Goal: Check status: Check status

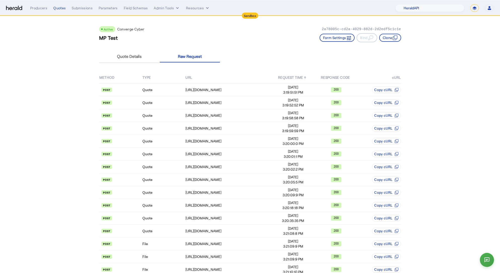
select select "pfm_2v8p_herald_api"
select select "*******"
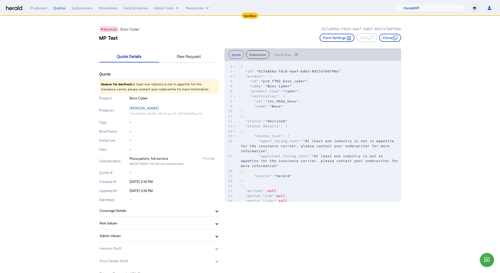
select select "pfm_2v8p_herald_api"
select select "*******"
click at [151, 82] on p "Reason for declined: at least one industry is not in appetite for the insurance…" at bounding box center [158, 87] width 119 height 14
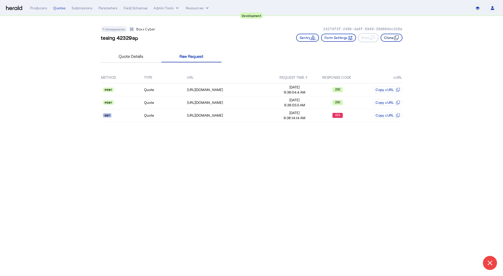
click at [389, 39] on button "Clone" at bounding box center [392, 38] width 22 height 8
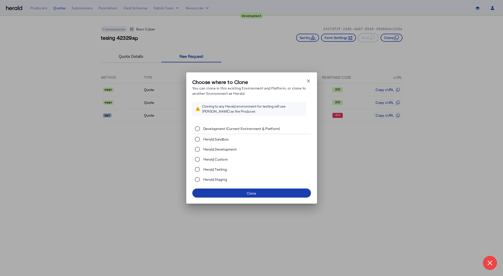
click at [256, 192] on span at bounding box center [251, 193] width 119 height 12
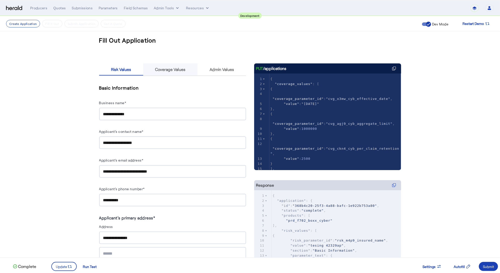
click at [175, 73] on span "Coverage Values" at bounding box center [170, 69] width 30 height 12
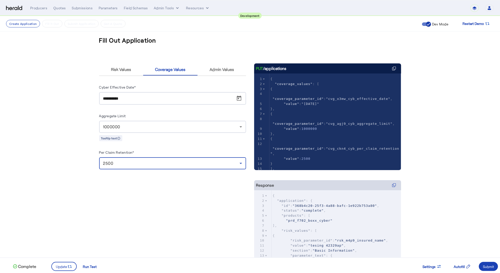
click at [138, 163] on div "2500" at bounding box center [171, 163] width 136 height 6
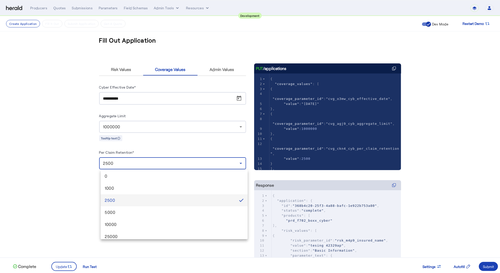
click at [138, 163] on div at bounding box center [250, 136] width 500 height 273
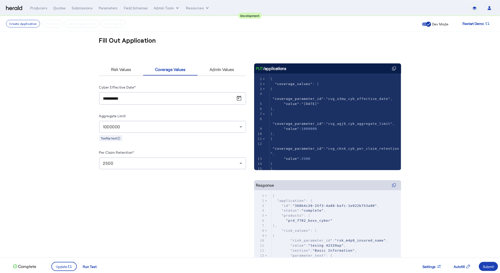
click at [67, 151] on fill-application-step "**********" at bounding box center [250, 166] width 500 height 301
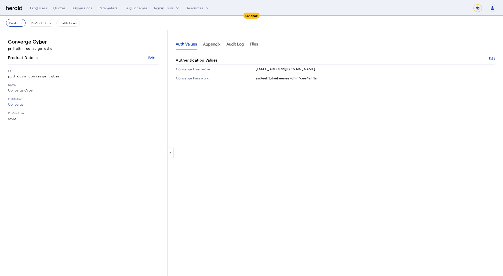
select select "*******"
click at [321, 89] on div "keyboard_arrow_left Auth Values Appendix Audit Log Files Authentication Values …" at bounding box center [336, 153] width 336 height 246
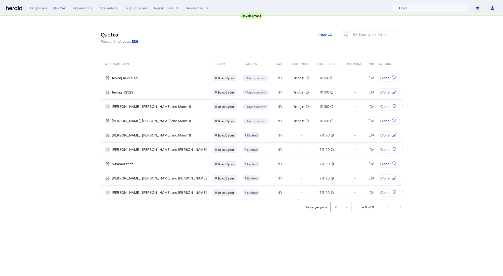
select select "pfm_9nb4_boxx"
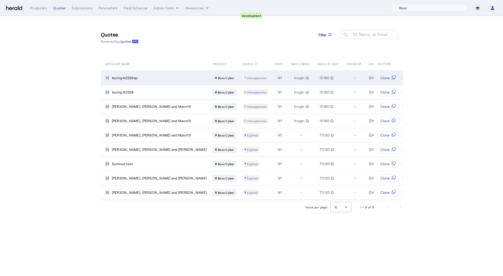
click at [142, 76] on div "tesing 42329ap" at bounding box center [156, 77] width 102 height 5
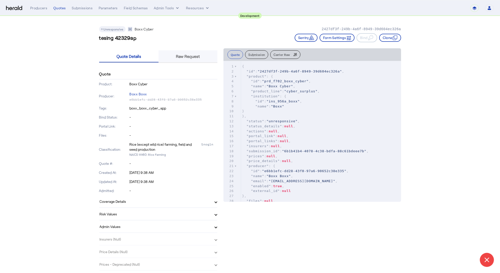
click at [190, 56] on span "Raw Request" at bounding box center [188, 56] width 24 height 4
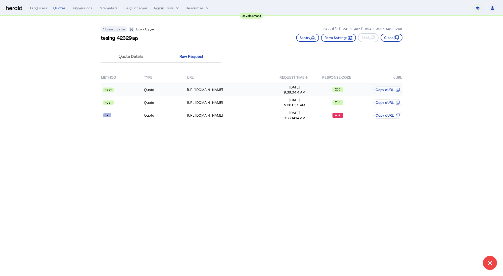
click at [166, 95] on td "Quote" at bounding box center [165, 89] width 43 height 13
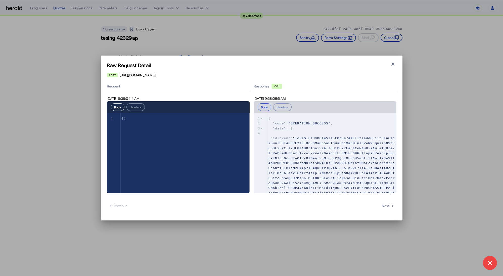
click at [271, 139] on span at bounding box center [332, 185] width 127 height 98
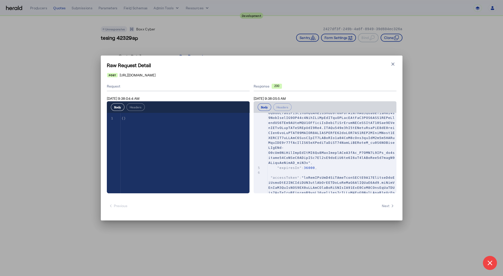
scroll to position [74, 0]
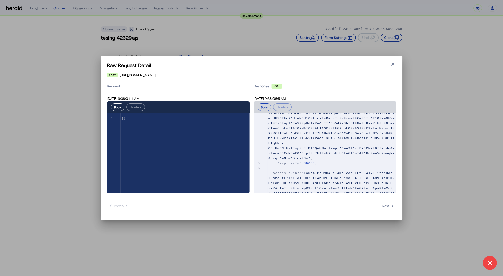
click at [271, 174] on span at bounding box center [332, 220] width 127 height 98
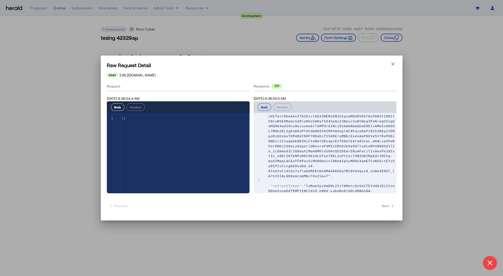
scroll to position [167, 0]
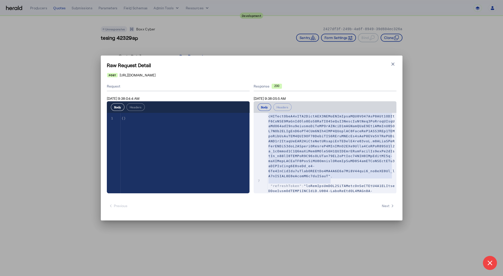
click at [332, 178] on span at bounding box center [332, 129] width 127 height 98
type textarea "**********"
click at [333, 178] on span at bounding box center [332, 129] width 127 height 98
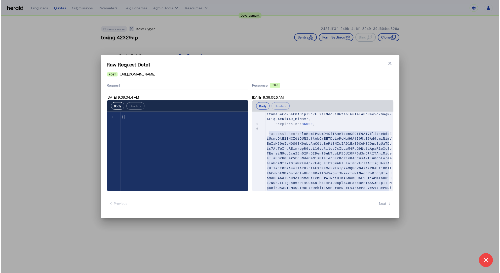
scroll to position [112, 0]
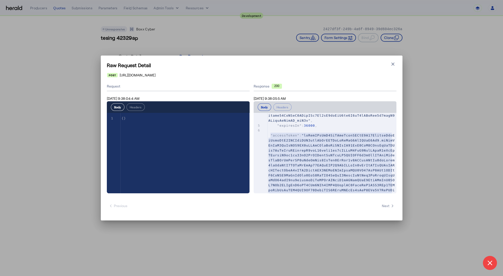
click at [393, 64] on icon "button" at bounding box center [393, 64] width 3 height 3
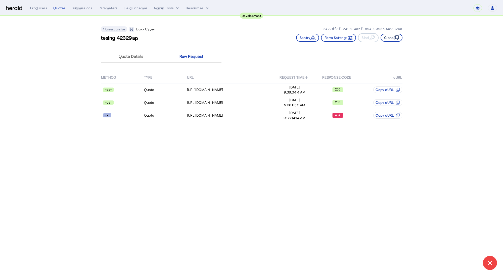
click at [394, 37] on icon "button" at bounding box center [396, 37] width 5 height 5
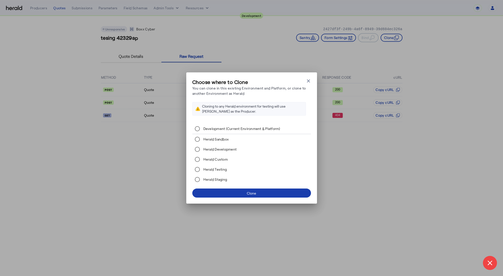
click at [251, 191] on div "Clone" at bounding box center [251, 193] width 9 height 5
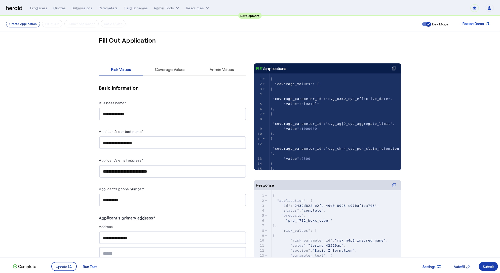
click at [494, 265] on span at bounding box center [488, 266] width 19 height 12
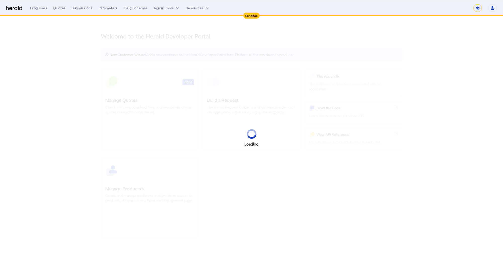
select select "*******"
click at [171, 8] on button "Admin Tools" at bounding box center [167, 8] width 26 height 5
select select "pfm_2v8p_herald_api"
click at [174, 32] on span "Products Manager" at bounding box center [175, 31] width 36 height 6
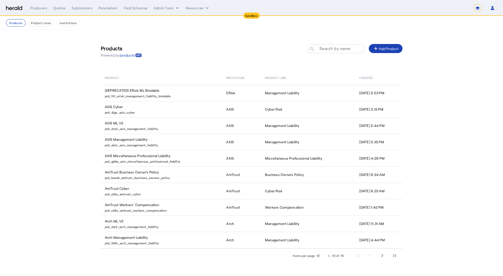
click at [336, 47] on mat-label "Search by name" at bounding box center [335, 48] width 31 height 5
click at [336, 47] on input "Search by name" at bounding box center [338, 49] width 45 height 6
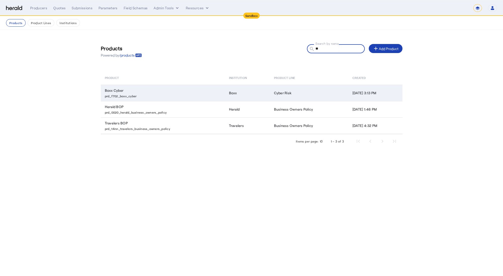
type input "**"
click at [149, 96] on p "prd_f702_boxx_cyber" at bounding box center [164, 95] width 118 height 5
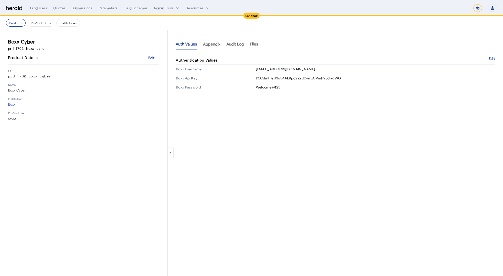
click at [20, 7] on img at bounding box center [14, 8] width 16 height 5
select select "pfm_2v8p_herald_api"
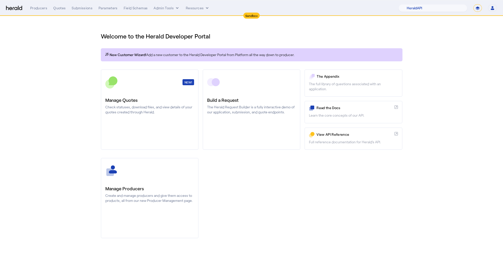
click at [481, 8] on select "**********" at bounding box center [478, 8] width 9 height 8
select select "**********"
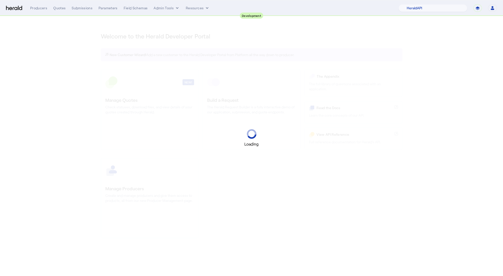
click at [161, 11] on div "Producers Quotes Submissions Parameters Field Schemas Admin Tools Resources 1Fo…" at bounding box center [263, 8] width 467 height 8
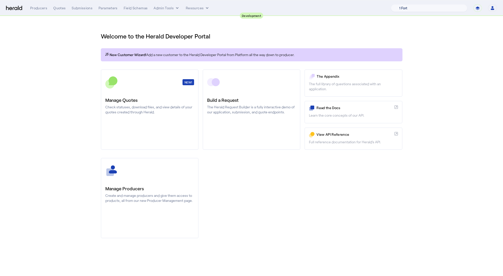
click at [421, 10] on select "1 Fort A Demo Platform A New Platform Test Bam Batch Test Platform Beep Beep Bo…" at bounding box center [429, 8] width 76 height 8
select select "pfm_9nb4_boxx"
click at [161, 8] on div "You are now impersonating the Boxx platform." at bounding box center [251, 138] width 503 height 276
click at [37, 10] on div "Producers" at bounding box center [38, 8] width 17 height 5
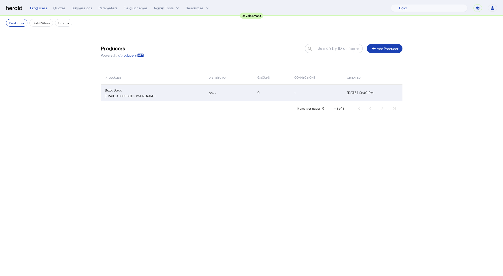
click at [155, 93] on div "boxx@test.com" at bounding box center [154, 95] width 98 height 5
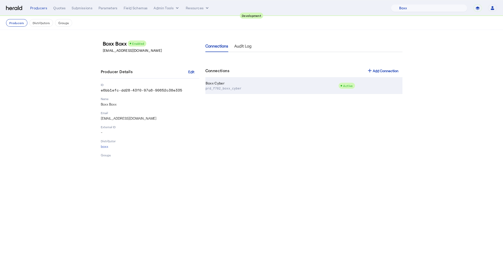
click at [326, 87] on p "prd_f702_boxx_cyber" at bounding box center [271, 88] width 131 height 5
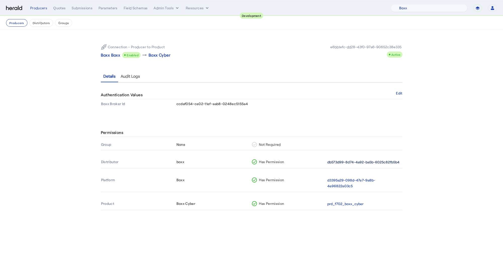
click at [368, 163] on button "db573d99-8d74-4a92-ba5b-6025c82fb5b4" at bounding box center [364, 163] width 72 height 6
click at [346, 183] on th "d3395a29-098d-47e7-9a8b-4e96822e03c5" at bounding box center [364, 184] width 75 height 18
click at [345, 180] on button "d3395a29-098d-47e7-9a8b-4e96822e03c5" at bounding box center [364, 184] width 73 height 12
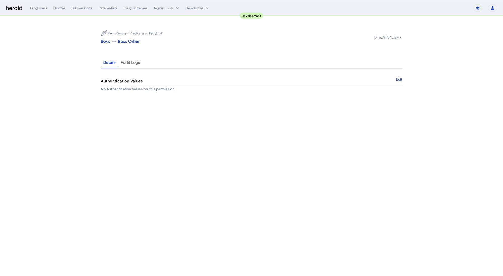
select select "pfm_9nb4_boxx"
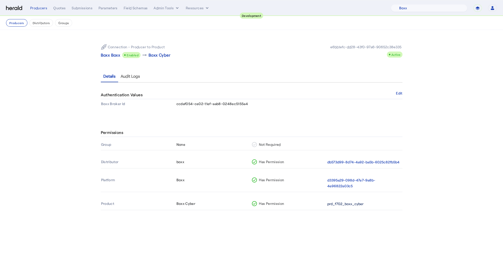
click at [345, 201] on button "prd_f702_boxx_cyber" at bounding box center [346, 204] width 36 height 6
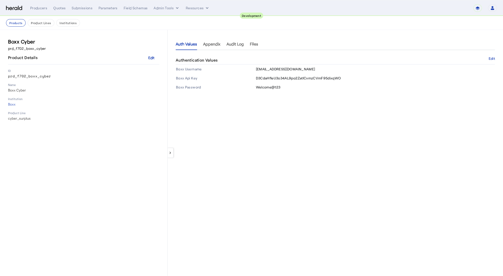
select select "pfm_9nb4_boxx"
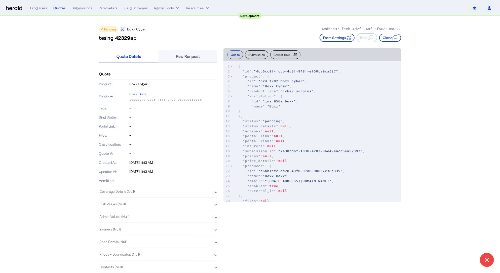
click at [178, 55] on span "Raw Request" at bounding box center [188, 56] width 24 height 4
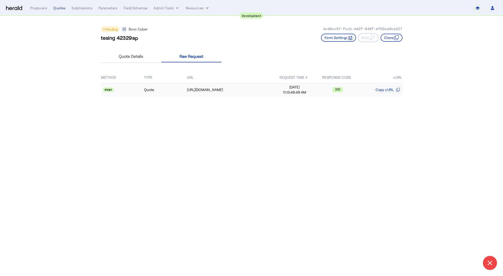
click at [163, 85] on td "Quote" at bounding box center [165, 89] width 43 height 13
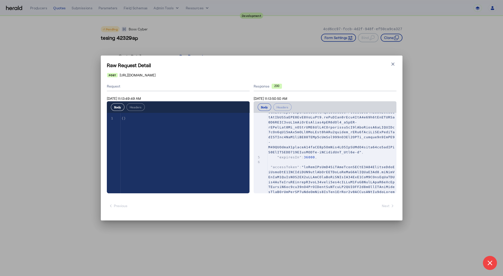
scroll to position [81, 0]
click at [272, 167] on span at bounding box center [332, 214] width 127 height 98
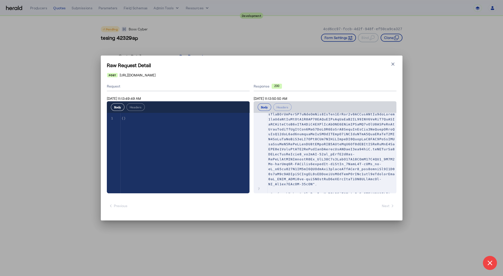
scroll to position [159, 0]
type textarea "**********"
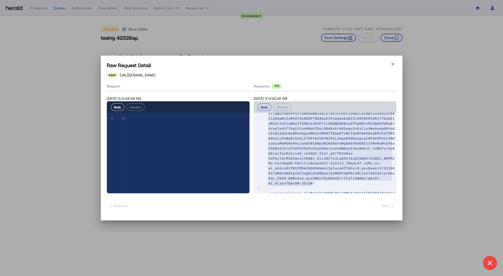
click at [313, 183] on span at bounding box center [332, 136] width 127 height 98
click at [309, 145] on pre ""accessToken" : ," at bounding box center [332, 133] width 129 height 105
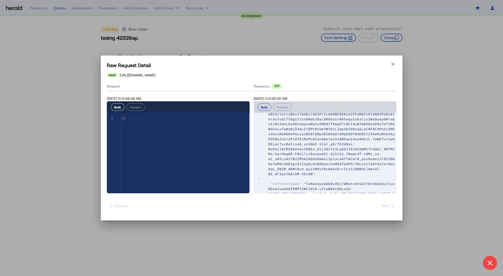
scroll to position [165, 0]
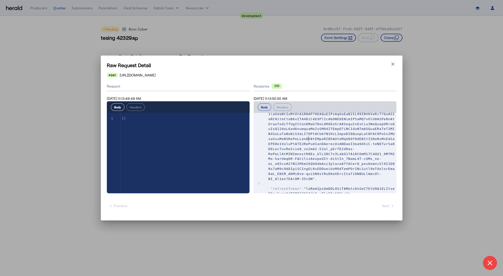
click at [313, 177] on span at bounding box center [332, 131] width 127 height 98
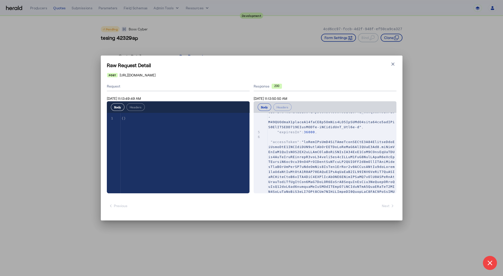
type textarea "**********"
click at [271, 142] on span at bounding box center [332, 189] width 127 height 98
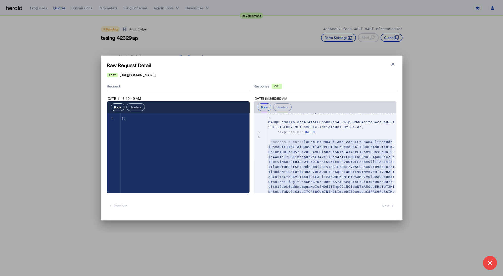
click at [134, 107] on button "Headers" at bounding box center [136, 107] width 18 height 8
click at [394, 68] on h1 "Raw Request Detail" at bounding box center [252, 65] width 290 height 7
click at [395, 65] on icon "button" at bounding box center [393, 64] width 5 height 5
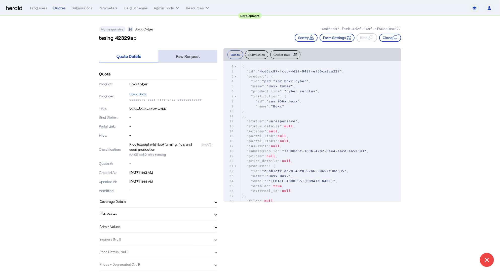
click at [190, 57] on span "Raw Request" at bounding box center [188, 56] width 24 height 4
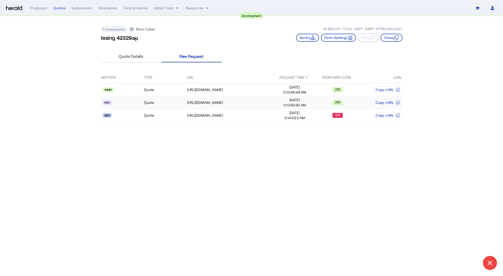
click at [172, 99] on td "Quote" at bounding box center [165, 102] width 43 height 13
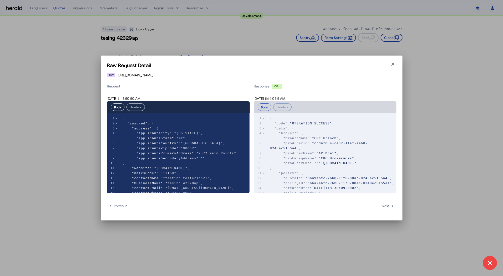
click at [136, 107] on button "Headers" at bounding box center [136, 107] width 18 height 8
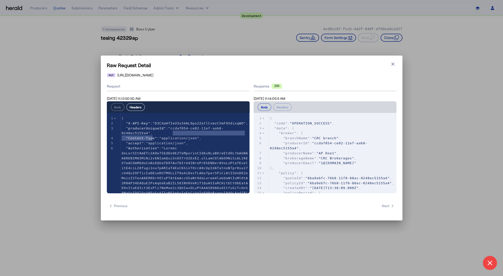
type textarea "**********"
drag, startPoint x: 173, startPoint y: 133, endPoint x: 149, endPoint y: 139, distance: 24.5
click at [149, 135] on span ""ccdaf054-ce02-11ef-aab8-0248ec5155a4"" at bounding box center [173, 131] width 102 height 9
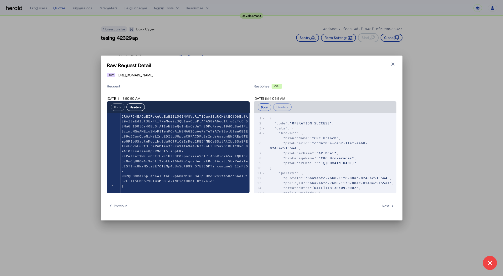
scroll to position [70, 0]
click at [217, 183] on span at bounding box center [185, 131] width 127 height 103
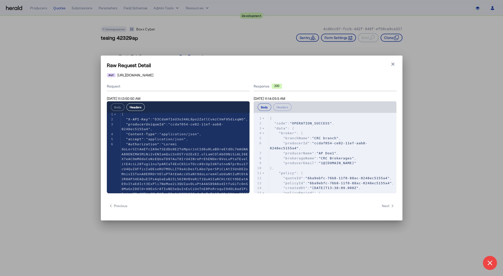
scroll to position [0, 0]
type textarea "**********"
click at [122, 159] on span at bounding box center [185, 197] width 127 height 103
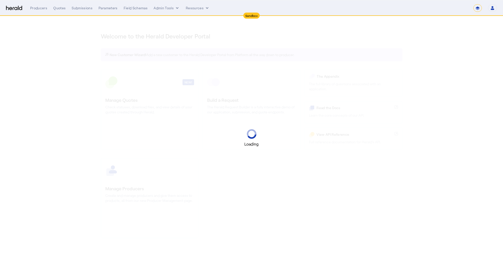
select select "*******"
select select "pfm_2v8p_herald_api"
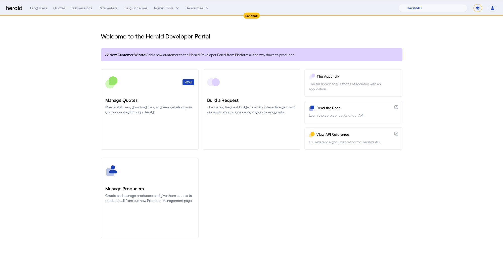
click at [481, 7] on select "**********" at bounding box center [478, 8] width 9 height 8
select select "**********"
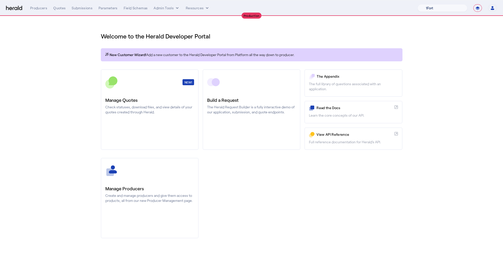
click at [439, 10] on select "1Fort Affinity Risk [PERSON_NAME] [PERSON_NAME] CRC Campus Coverage Citadel Fif…" at bounding box center [443, 8] width 50 height 8
select select "pfm_z9k1_growthmill"
click at [136, 104] on div "You are now impersonating the Growthmill platform." at bounding box center [251, 138] width 503 height 276
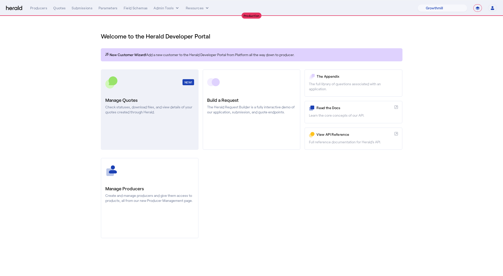
click at [155, 90] on link "NEW! Manage Quotes Check statuses, download files, and view details of your quo…" at bounding box center [150, 109] width 98 height 81
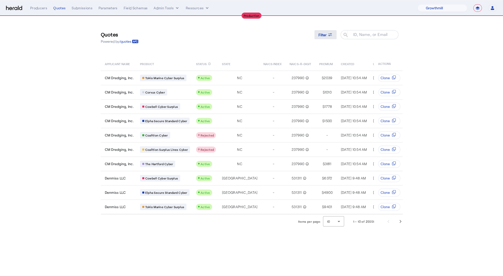
click at [328, 34] on icon at bounding box center [330, 33] width 4 height 1
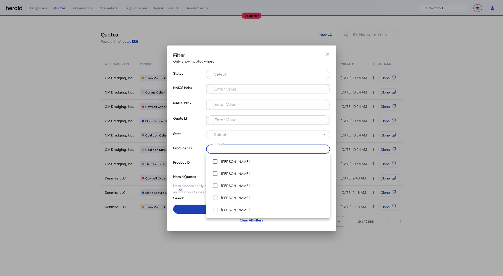
click at [233, 148] on input "Select" at bounding box center [267, 149] width 114 height 6
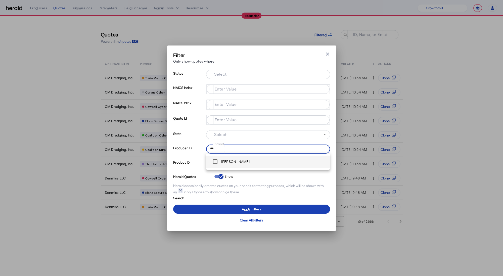
type input "***"
click at [225, 165] on div "[PERSON_NAME]" at bounding box center [229, 162] width 39 height 10
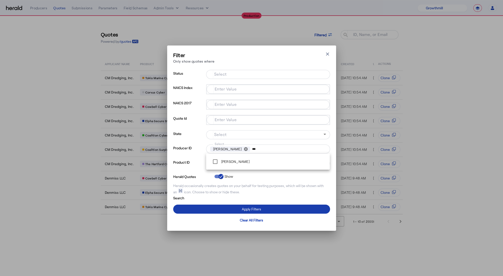
click at [205, 208] on span at bounding box center [251, 209] width 157 height 12
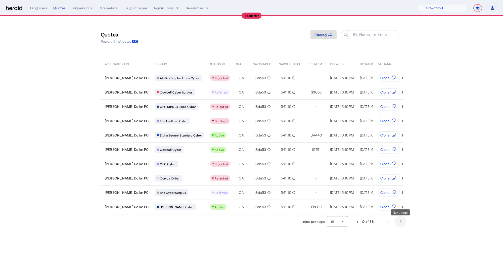
click at [396, 226] on span "Next page" at bounding box center [401, 222] width 12 height 12
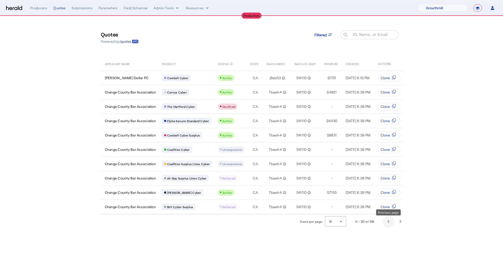
click at [391, 225] on span "Previous page" at bounding box center [389, 222] width 12 height 12
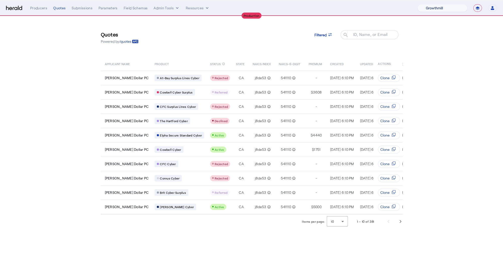
click at [447, 6] on select "1Fort Affinity Risk Billy BindHQ Bunker CRC Campus Coverage Citadel Fifthwall F…" at bounding box center [443, 8] width 50 height 8
click at [479, 11] on select "**********" at bounding box center [478, 8] width 9 height 8
select select "*******"
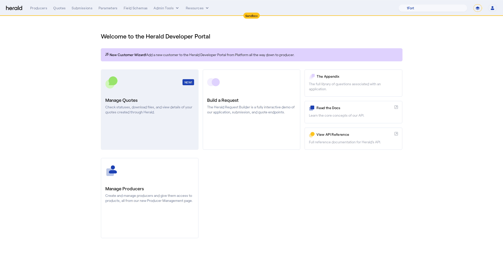
click at [175, 97] on h3 "Manage Quotes" at bounding box center [149, 100] width 89 height 7
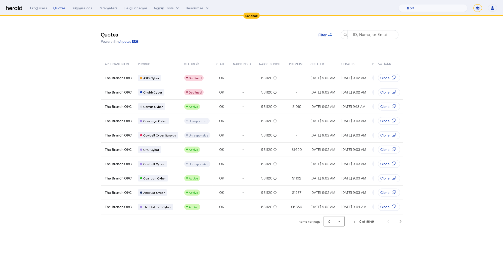
click at [359, 35] on mat-label "ID, Name, or Email" at bounding box center [370, 34] width 35 height 5
click at [359, 35] on input "ID, Name, or Email" at bounding box center [371, 34] width 45 height 6
click at [326, 32] on span "Filter" at bounding box center [323, 34] width 8 height 5
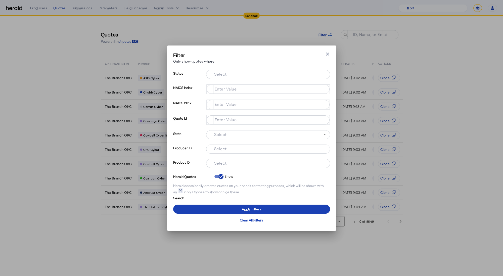
click at [241, 167] on div at bounding box center [268, 163] width 116 height 9
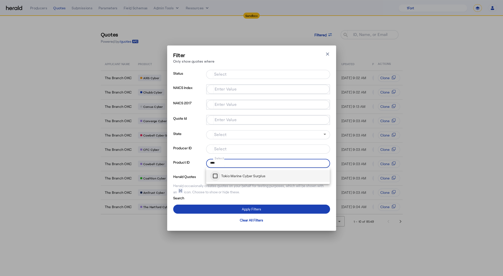
type input "****"
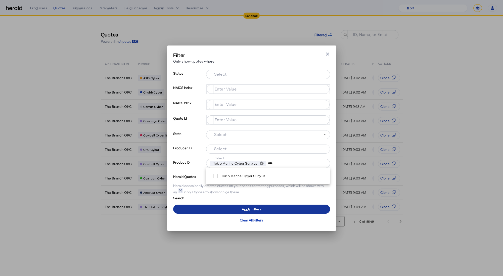
click at [216, 207] on span at bounding box center [251, 209] width 157 height 12
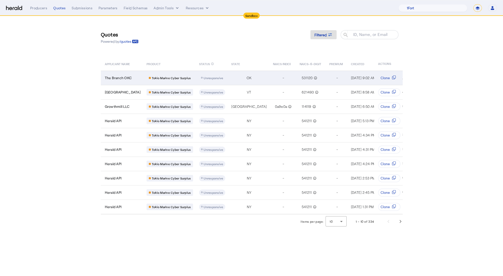
click at [141, 78] on div "The Branch OKC" at bounding box center [123, 77] width 36 height 5
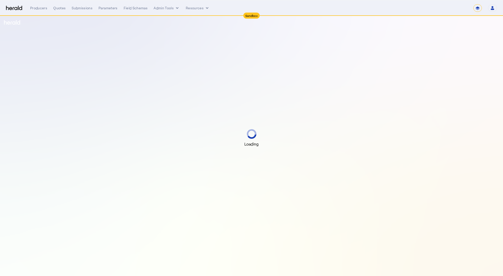
select select "*******"
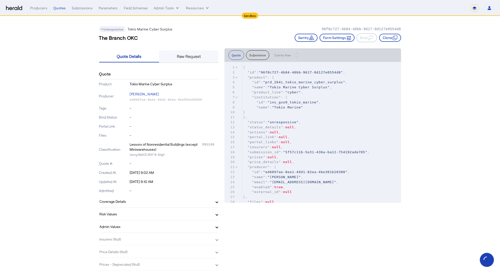
click at [201, 51] on span "Raw Request" at bounding box center [189, 56] width 24 height 12
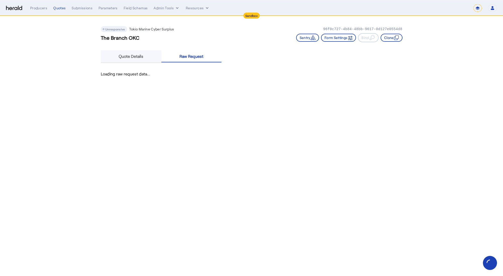
click at [139, 57] on span "Quote Details" at bounding box center [131, 56] width 25 height 4
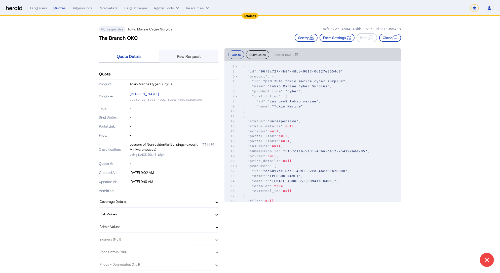
click at [187, 57] on span "Raw Request" at bounding box center [189, 56] width 24 height 4
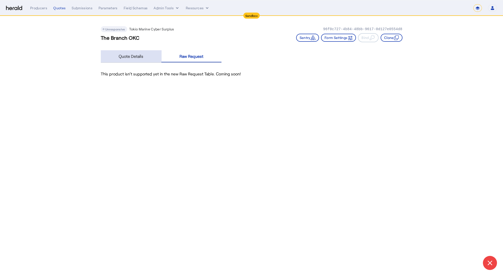
click at [134, 57] on span "Quote Details" at bounding box center [131, 56] width 25 height 4
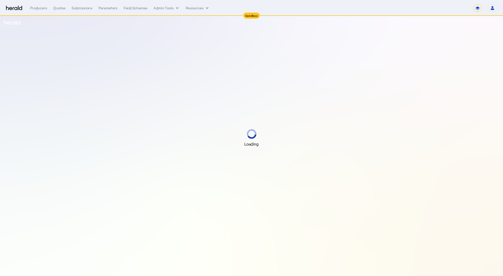
select select "*******"
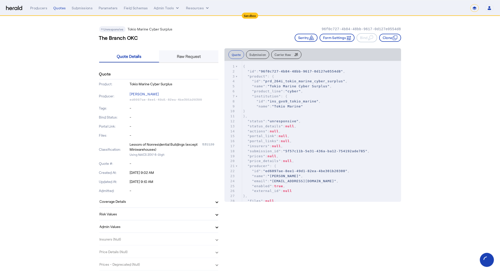
click at [201, 59] on span "Raw Request" at bounding box center [189, 56] width 24 height 12
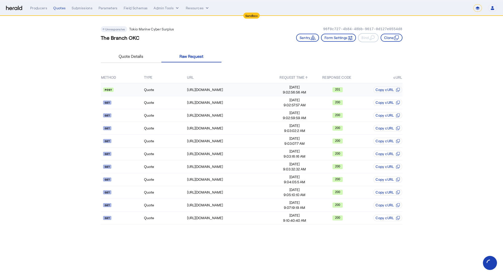
click at [166, 90] on td "Quote" at bounding box center [165, 89] width 43 height 13
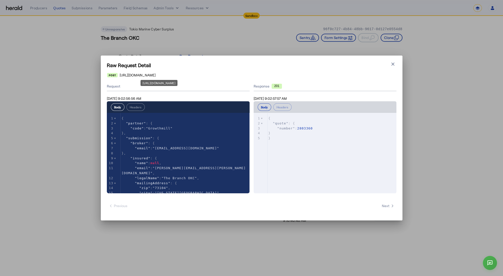
drag, startPoint x: 120, startPoint y: 75, endPoint x: 171, endPoint y: 77, distance: 50.9
click at [156, 77] on span "[URL][DOMAIN_NAME]" at bounding box center [138, 75] width 36 height 5
copy span "[URL][DOMAIN_NAME]"
